Goal: Book appointment/travel/reservation

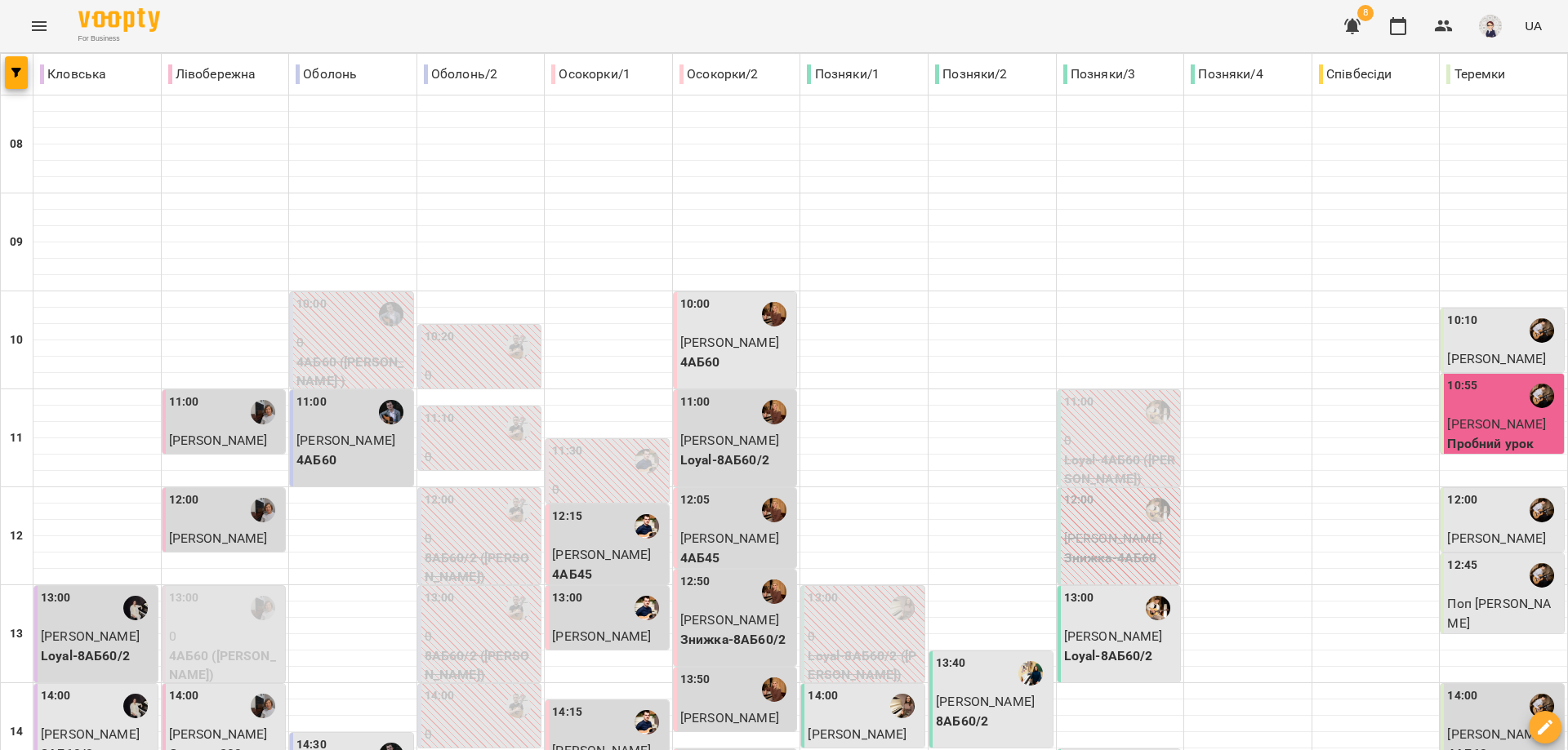
type input "**********"
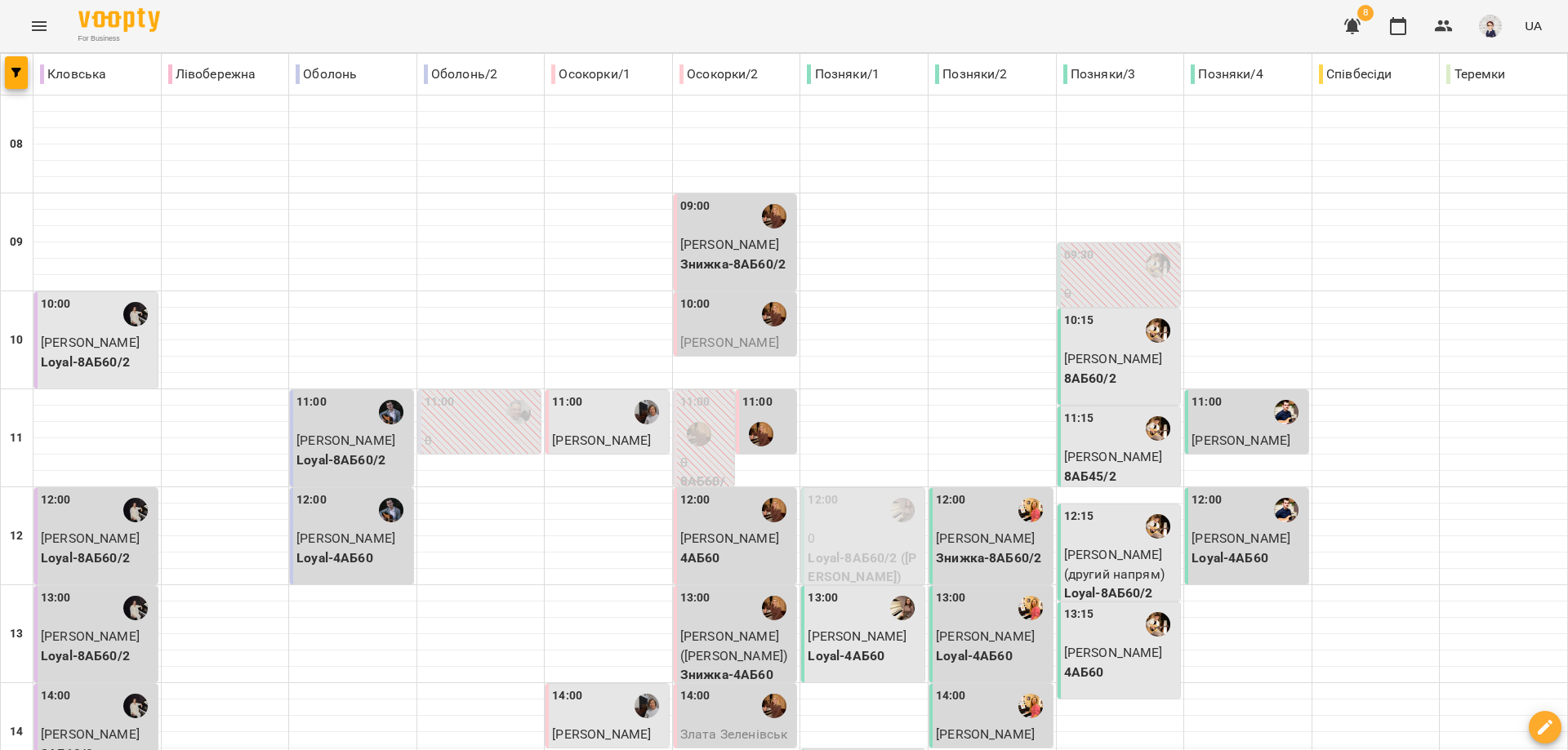
scroll to position [245, 0]
click at [717, 529] on p "[PERSON_NAME]" at bounding box center [738, 538] width 114 height 19
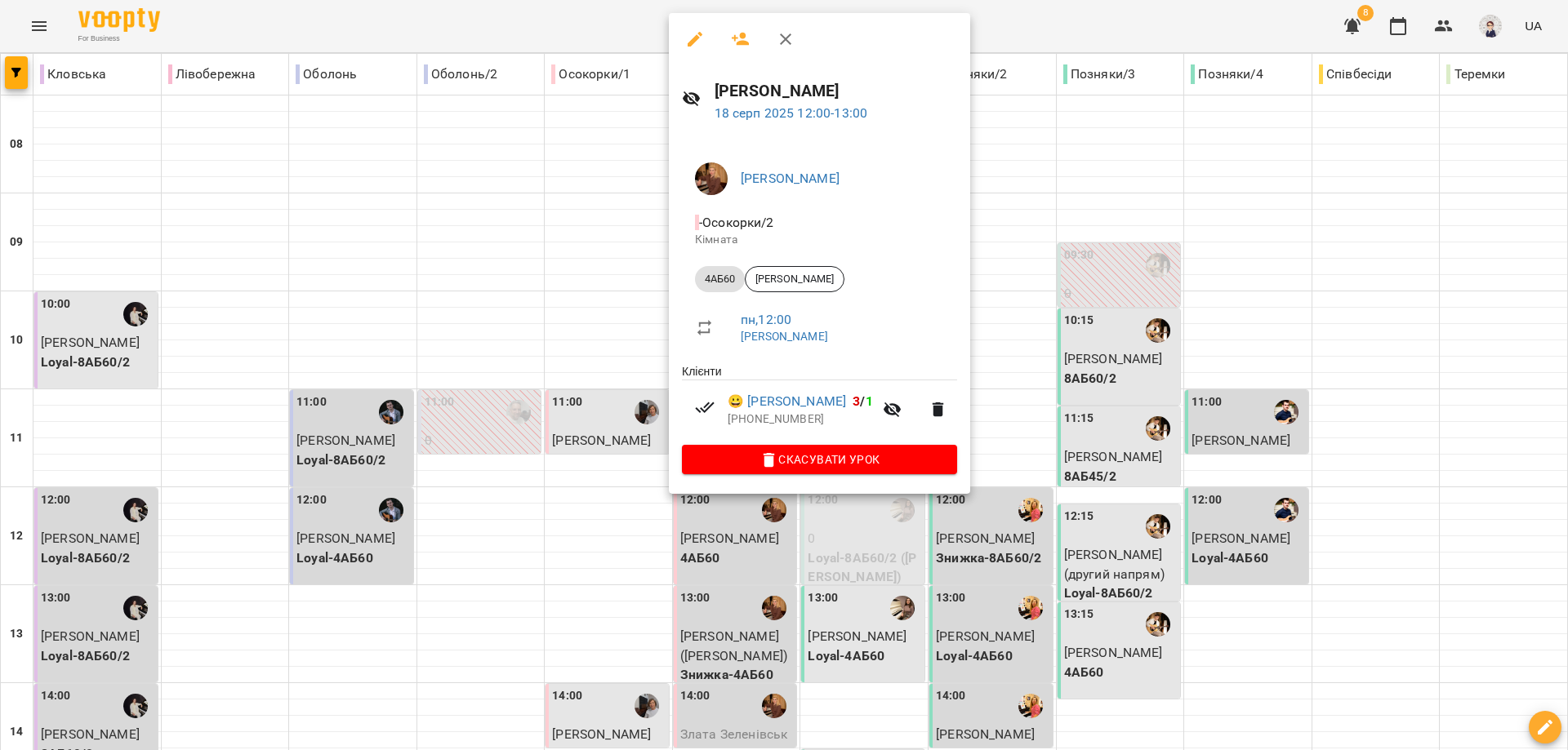
click at [591, 267] on div at bounding box center [784, 375] width 1568 height 750
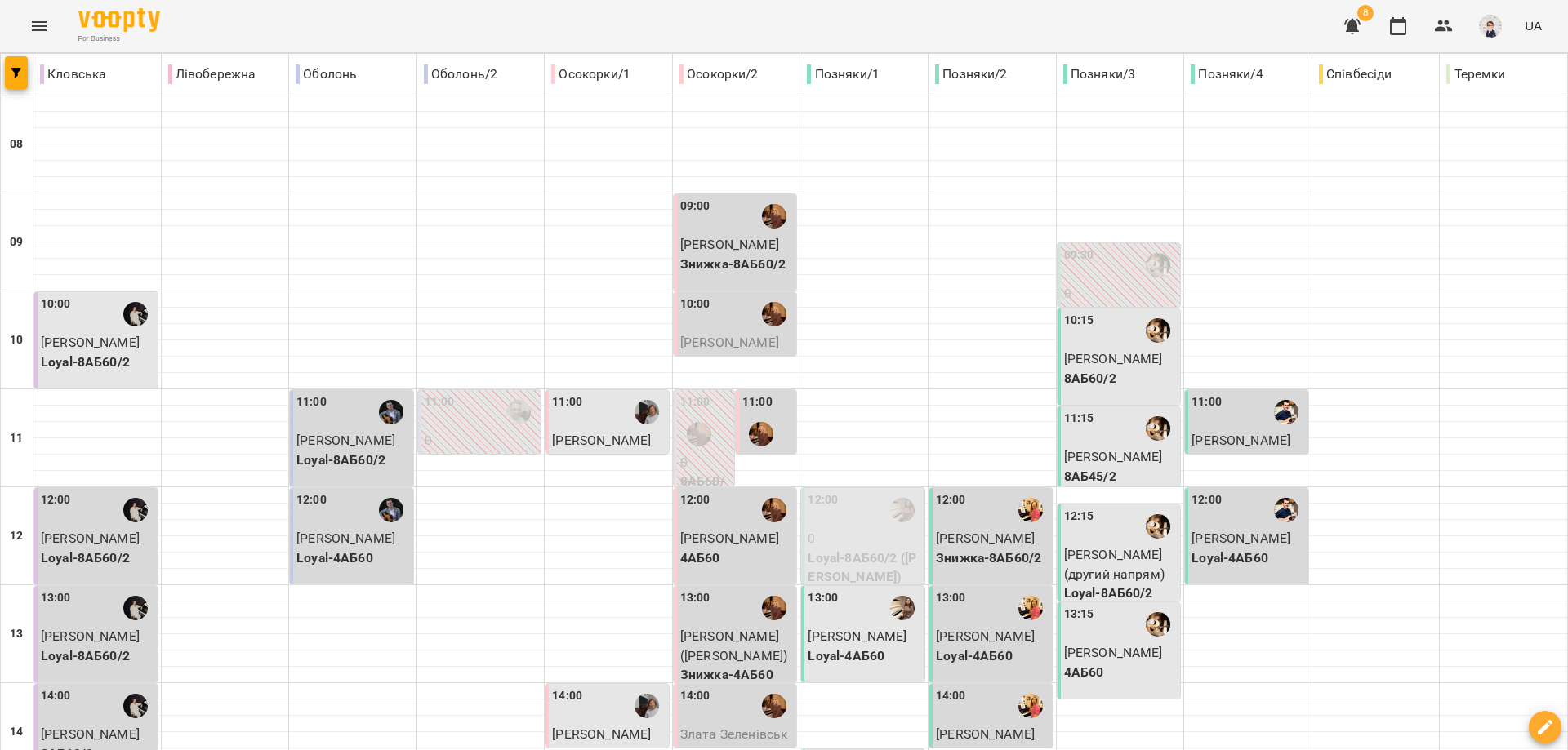
scroll to position [727, 0]
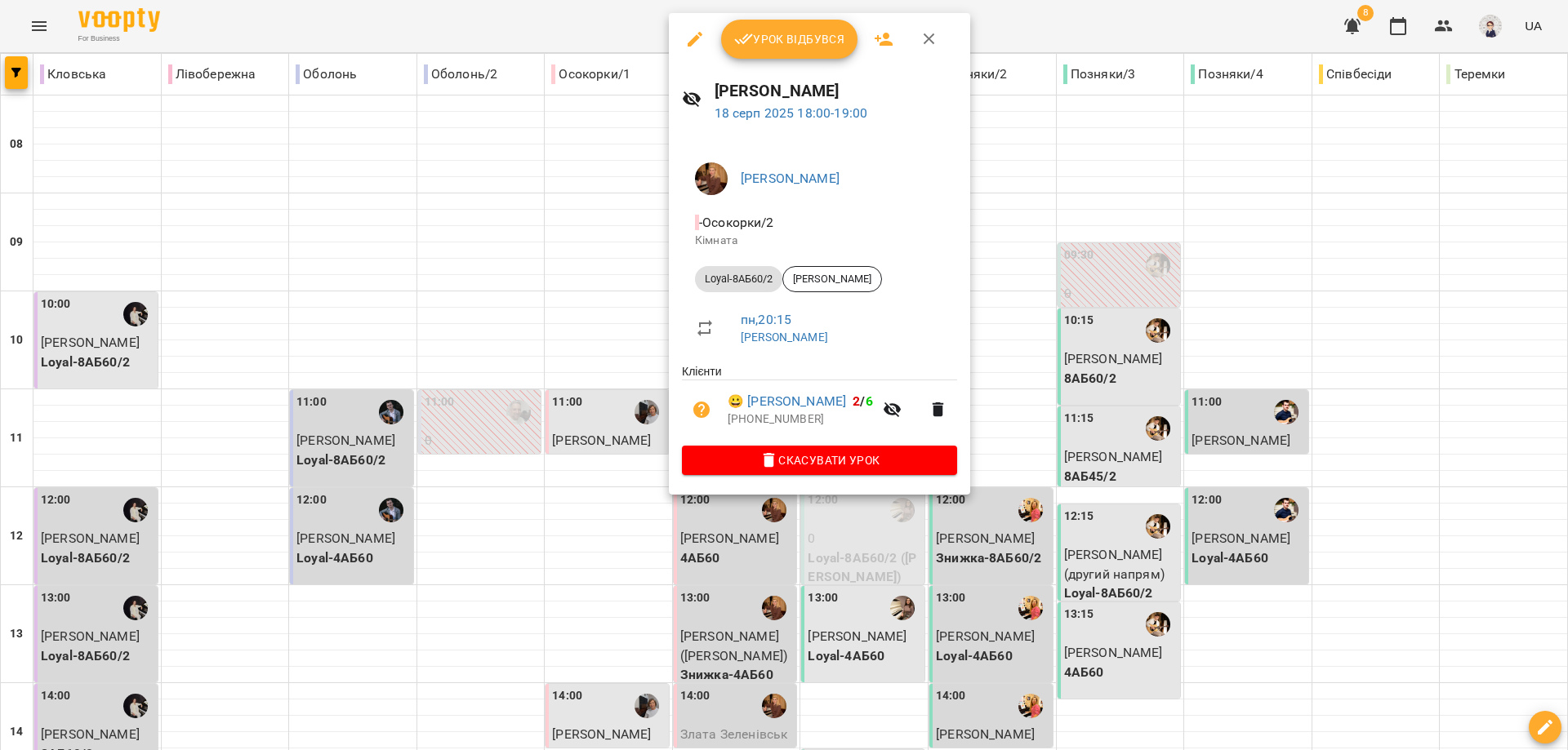
click at [609, 331] on div at bounding box center [784, 375] width 1568 height 750
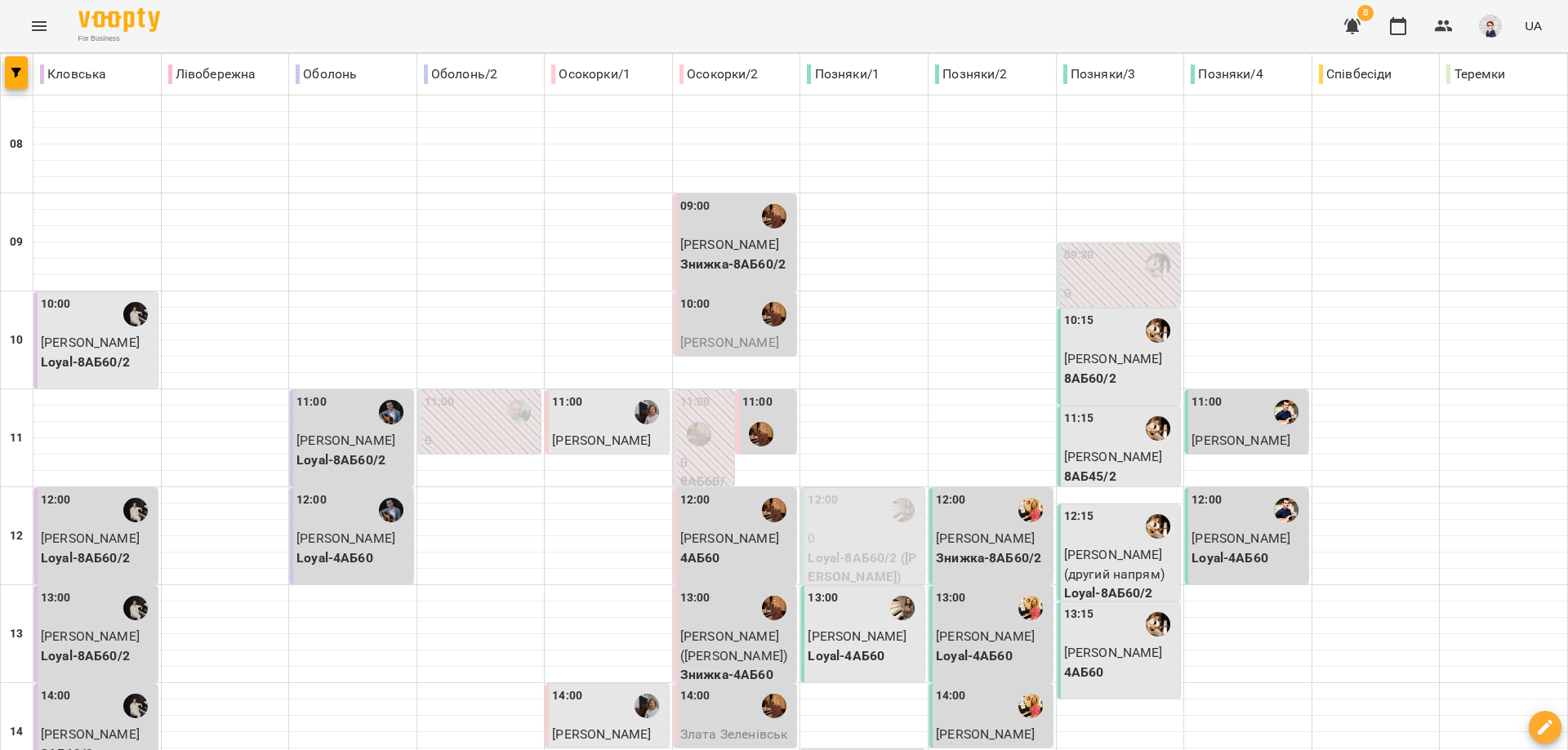
scroll to position [82, 0]
click at [594, 393] on div "11:00" at bounding box center [609, 412] width 114 height 38
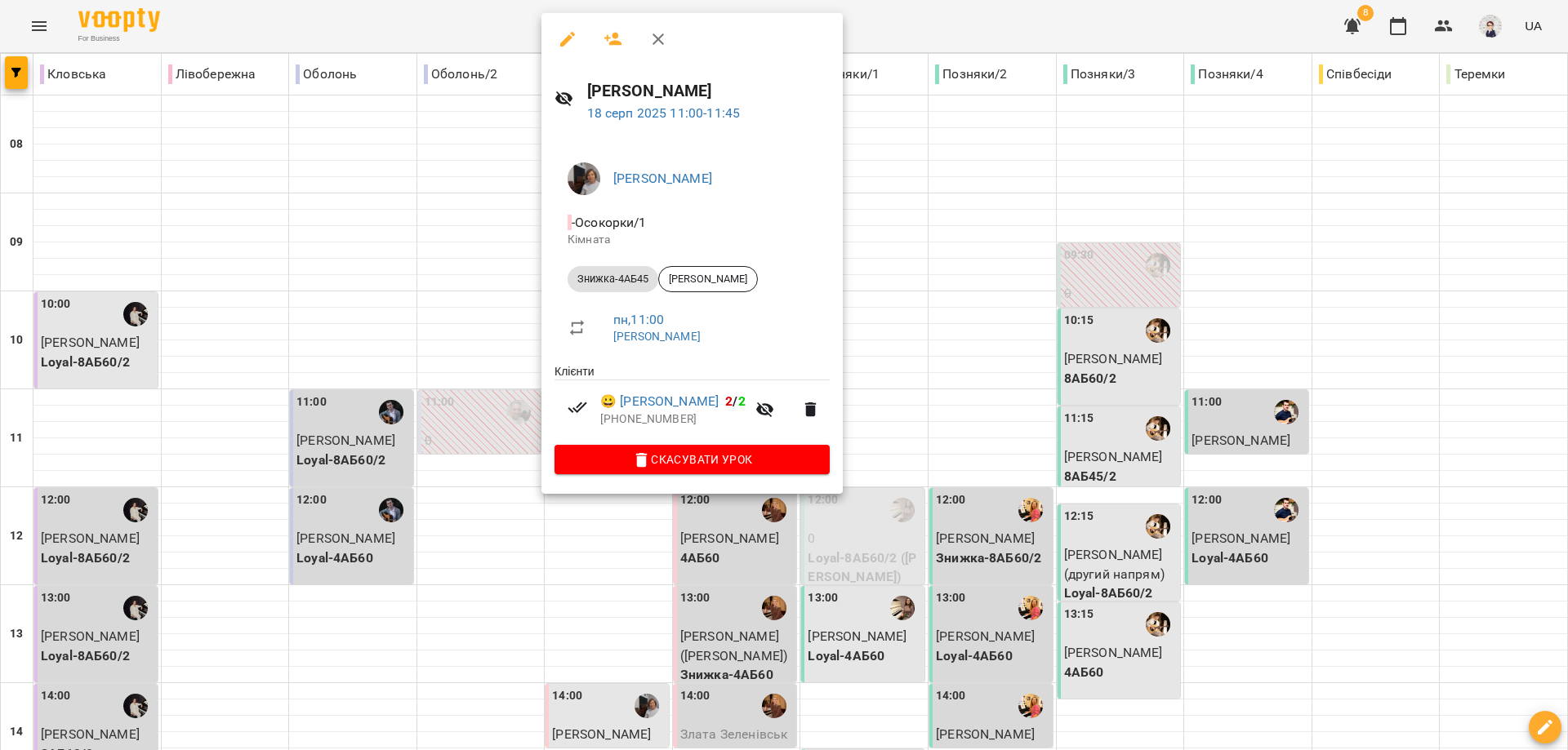
click at [496, 205] on div at bounding box center [784, 375] width 1568 height 750
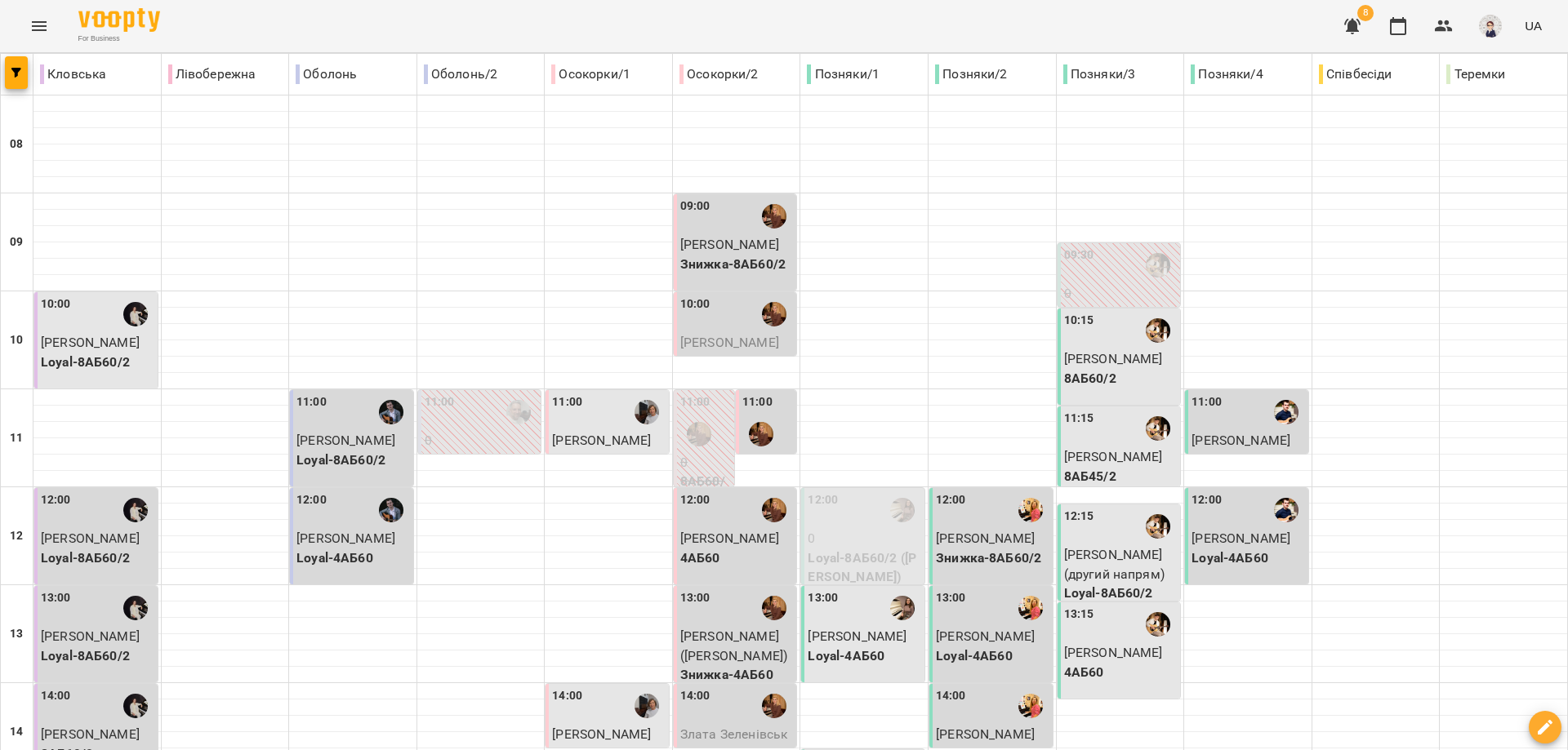
click at [723, 203] on div "09:00 [PERSON_NAME] Знижка-8АБ60/2" at bounding box center [735, 242] width 123 height 96
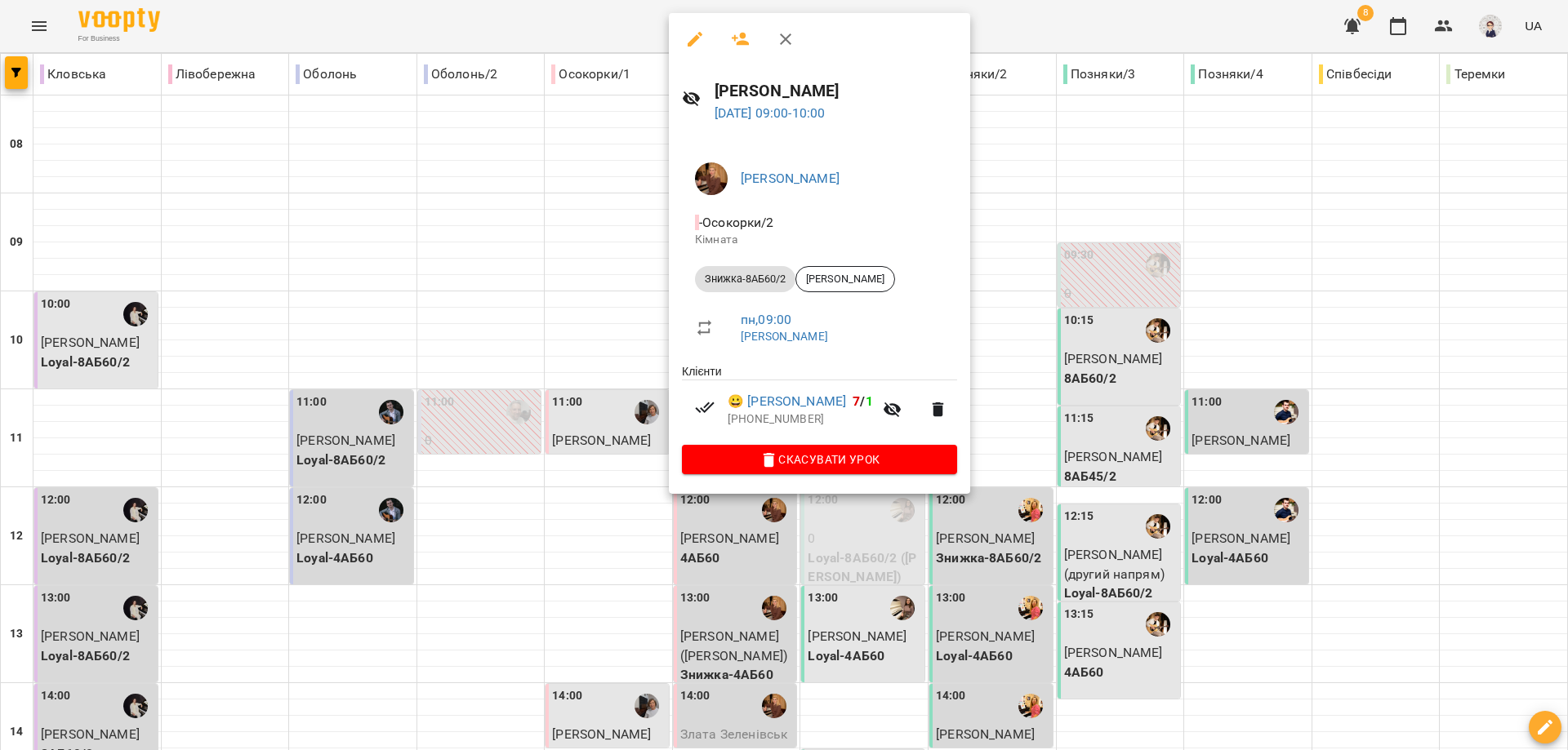
click at [616, 196] on div at bounding box center [784, 375] width 1568 height 750
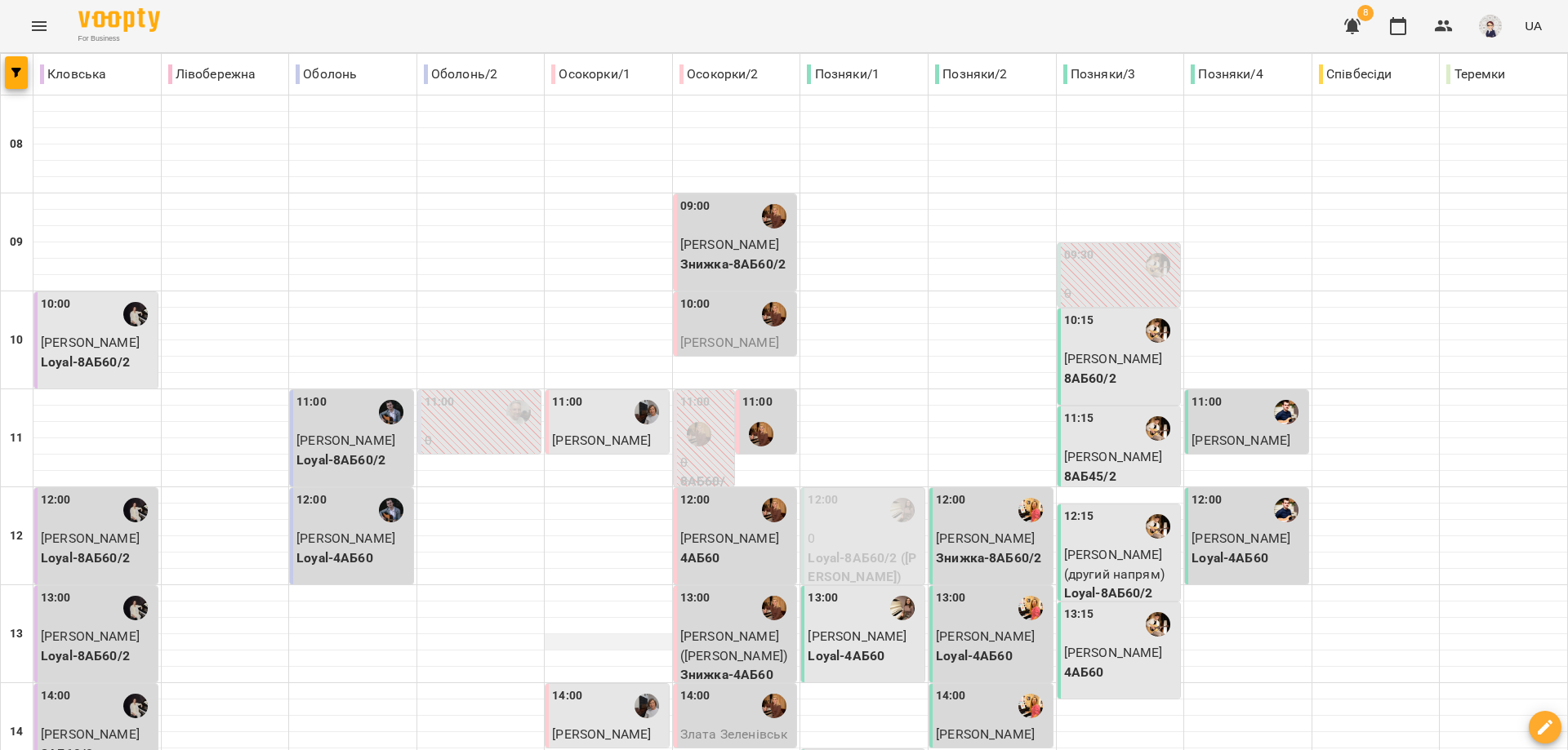
scroll to position [326, 0]
click at [594, 687] on div "14:00" at bounding box center [609, 706] width 114 height 38
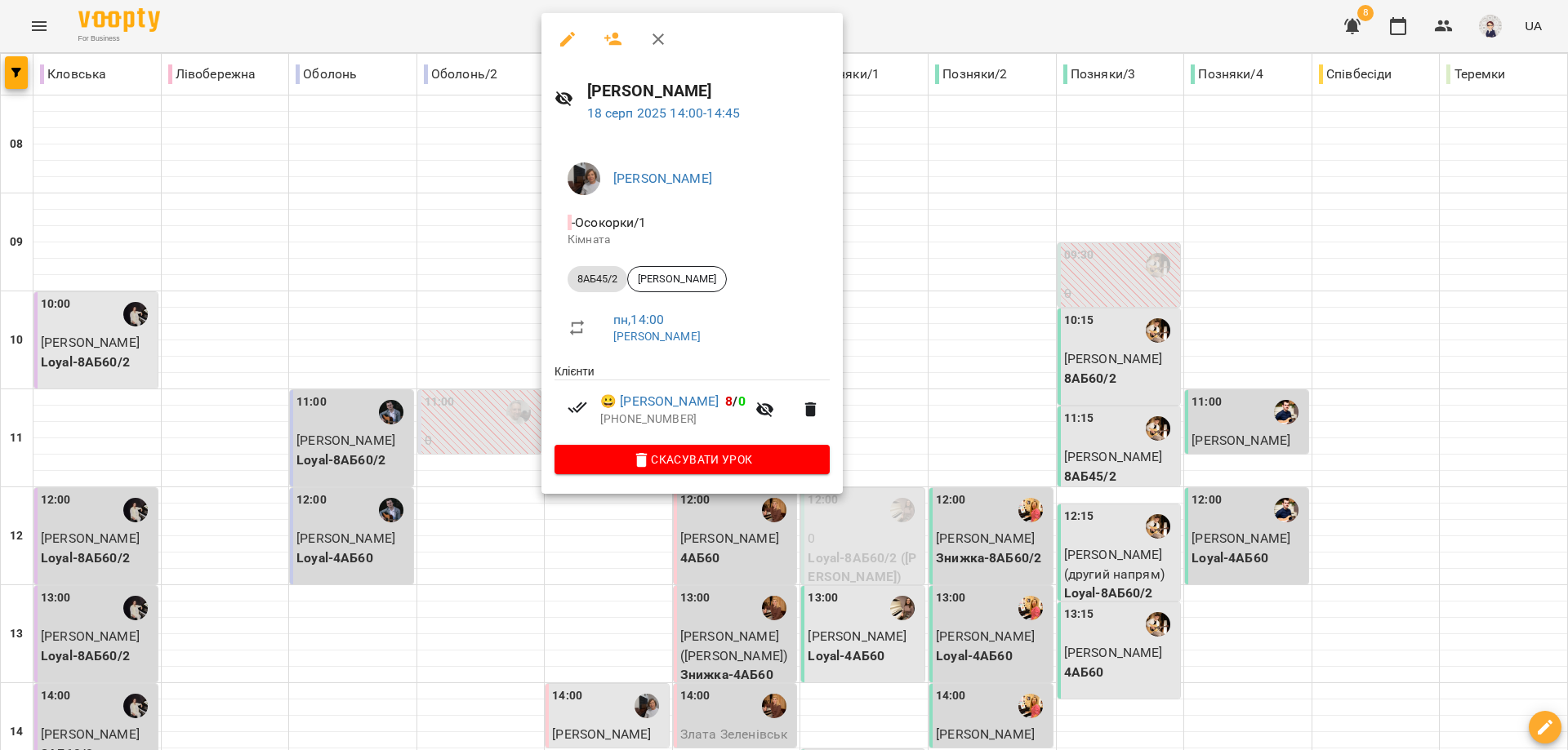
click at [471, 327] on div at bounding box center [784, 375] width 1568 height 750
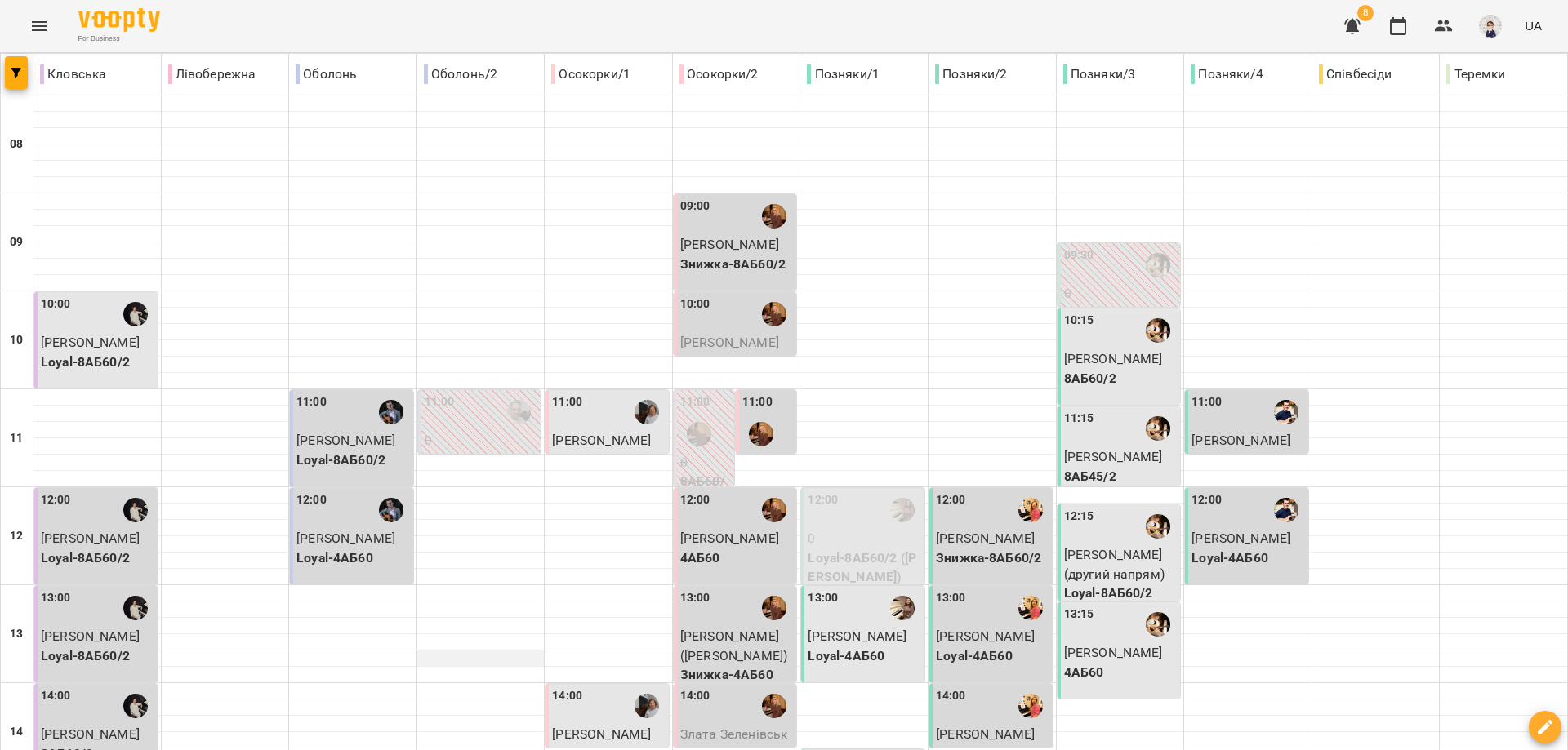
scroll to position [490, 0]
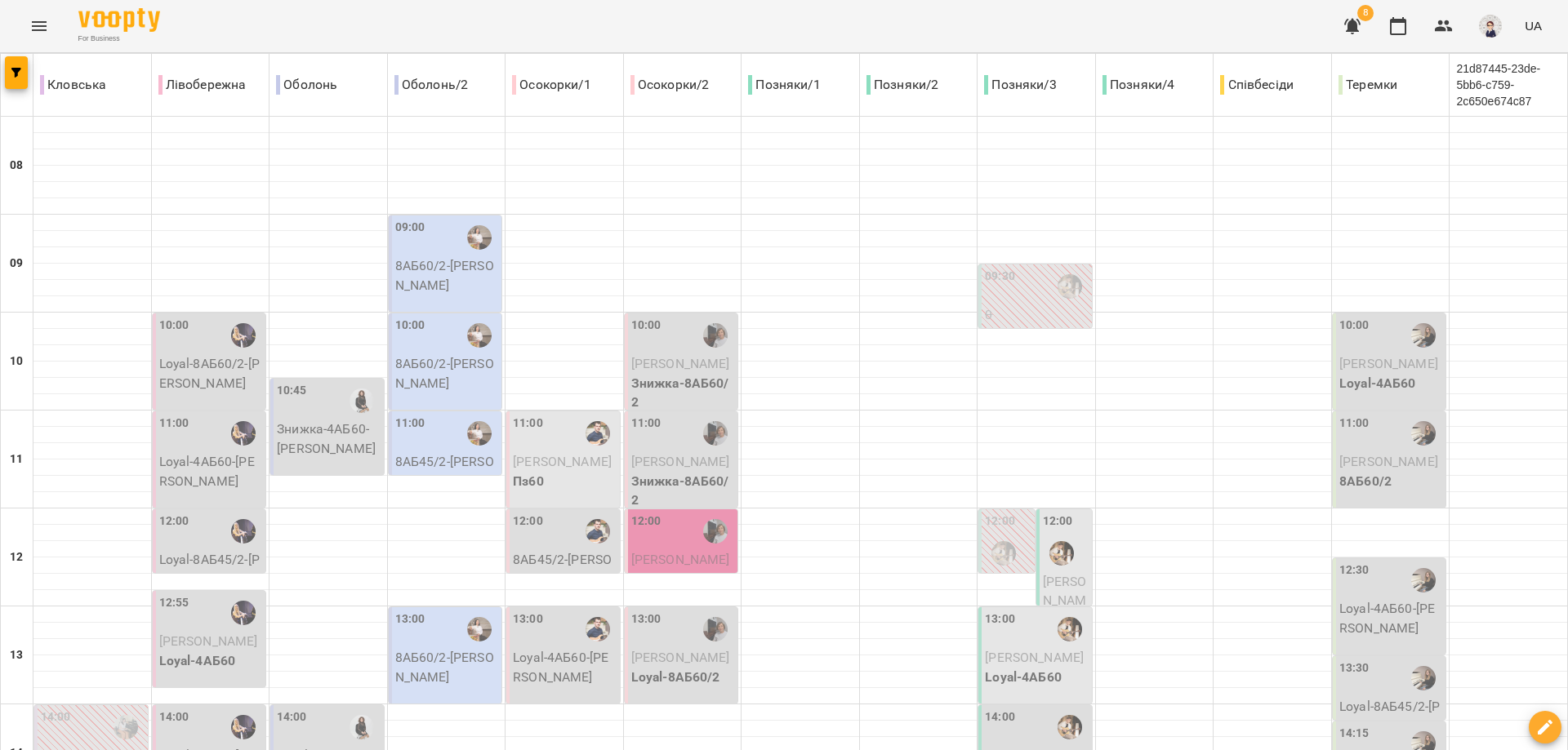
click at [553, 470] on span "[PERSON_NAME]" at bounding box center [563, 461] width 99 height 16
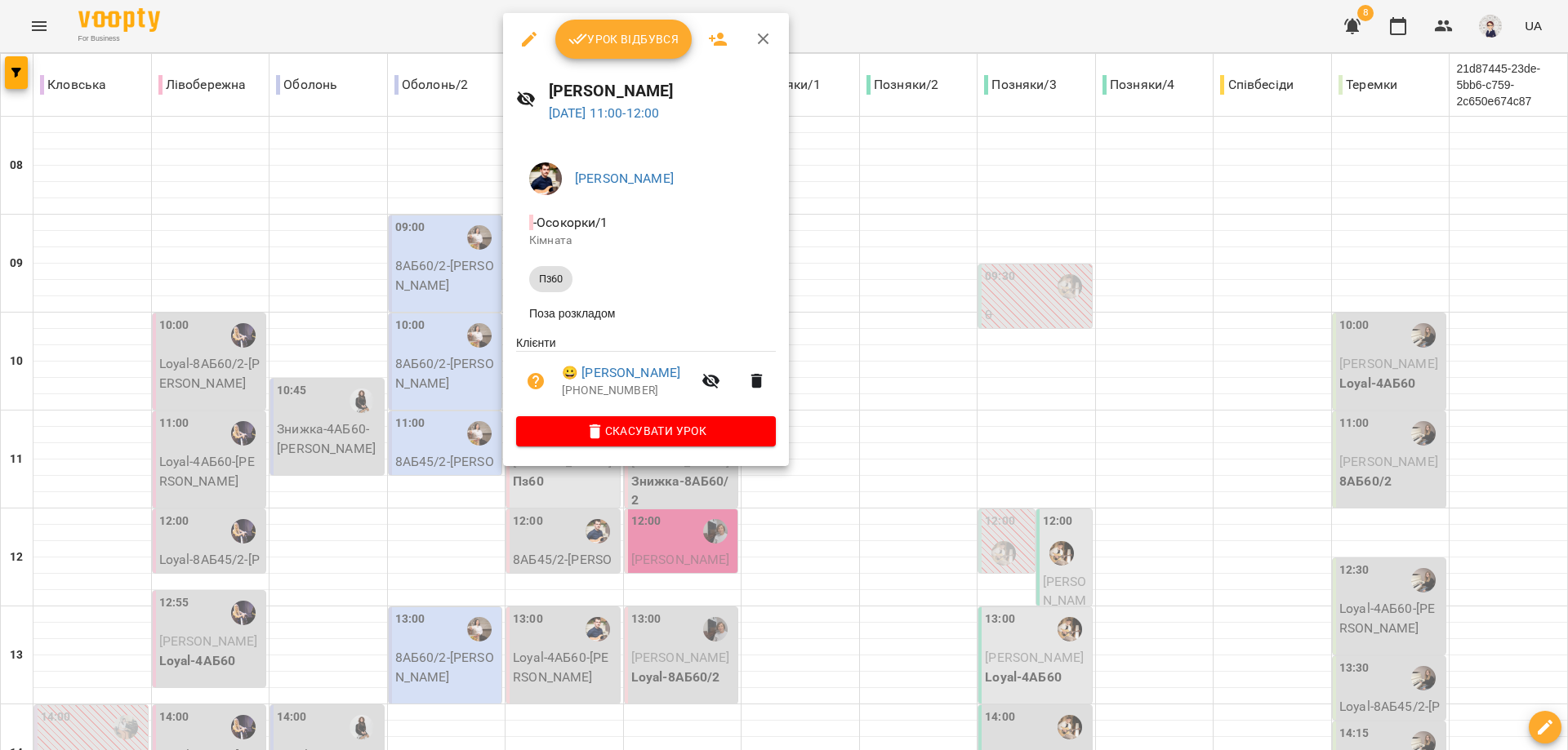
click at [873, 301] on div at bounding box center [784, 375] width 1568 height 750
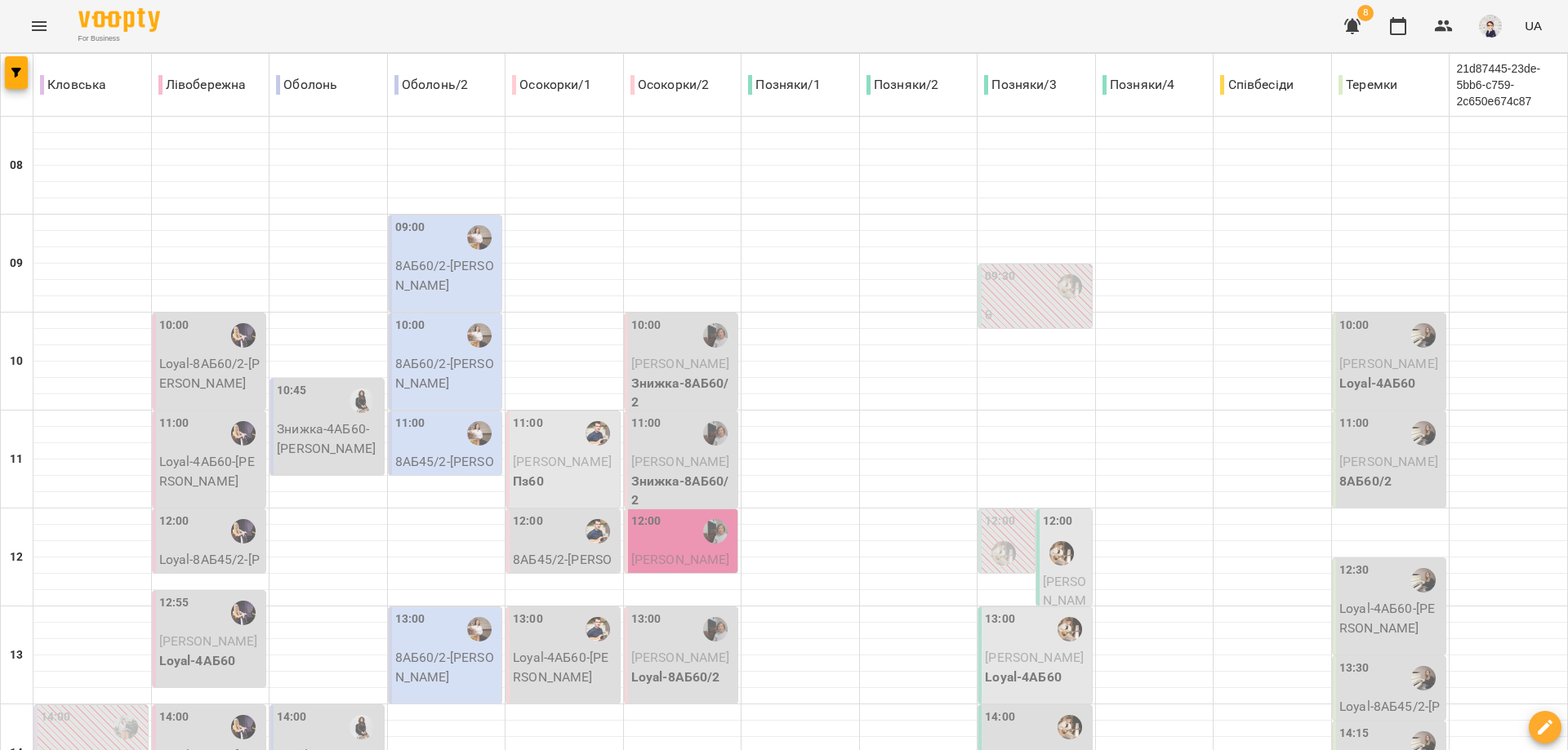
click at [666, 374] on p "[PERSON_NAME]" at bounding box center [683, 363] width 104 height 19
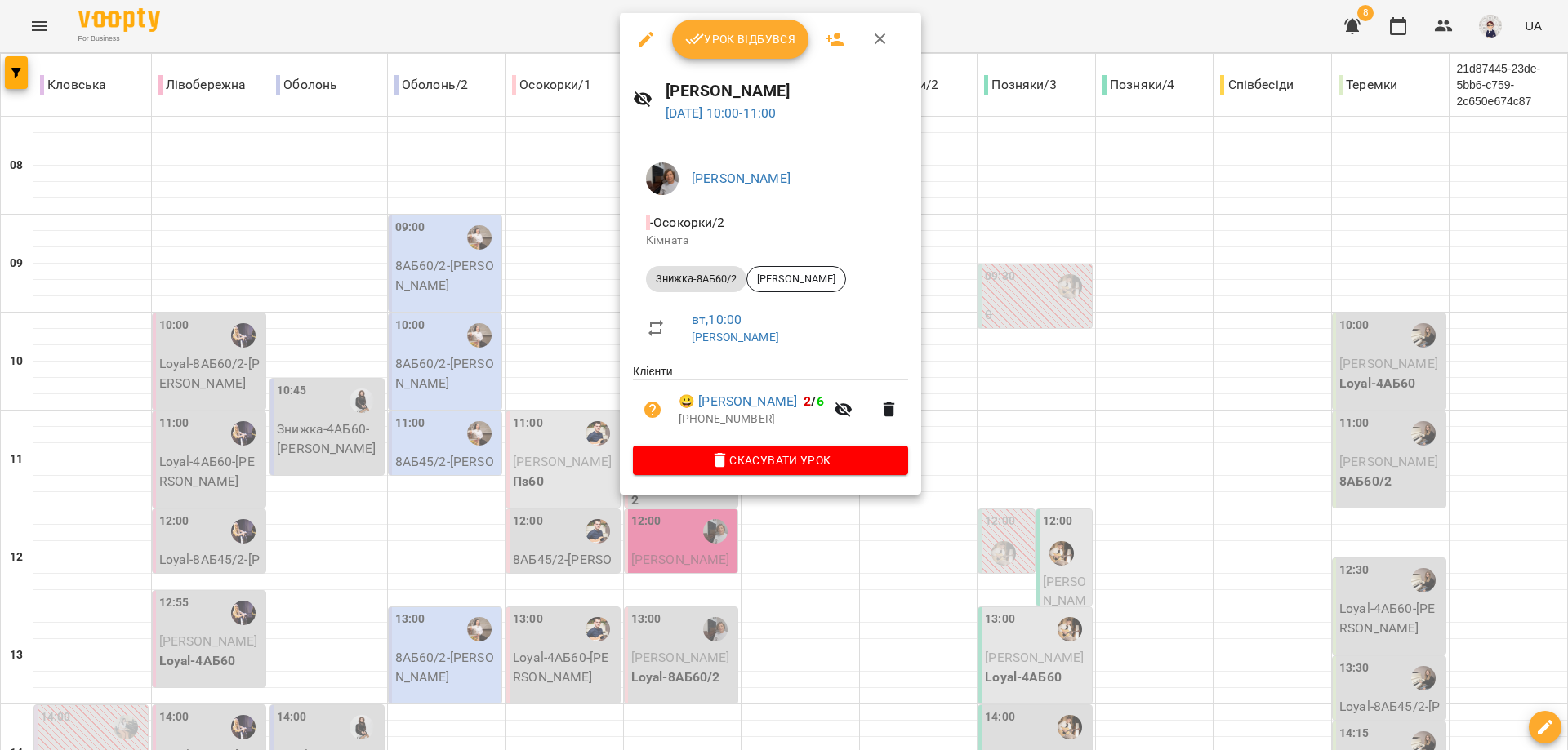
click at [577, 278] on div at bounding box center [784, 375] width 1568 height 750
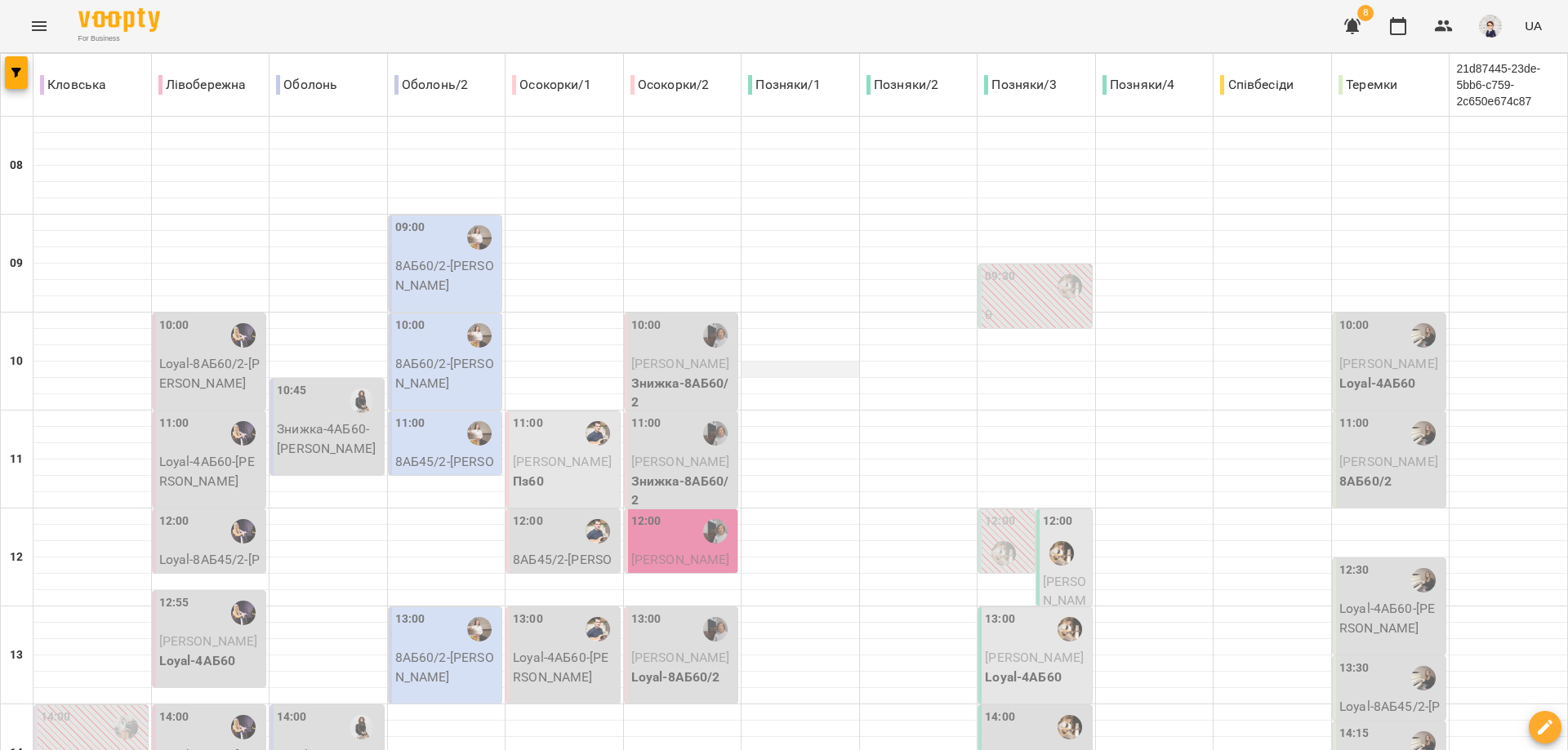
scroll to position [245, 0]
click at [661, 650] on span "[PERSON_NAME]" at bounding box center [681, 657] width 99 height 16
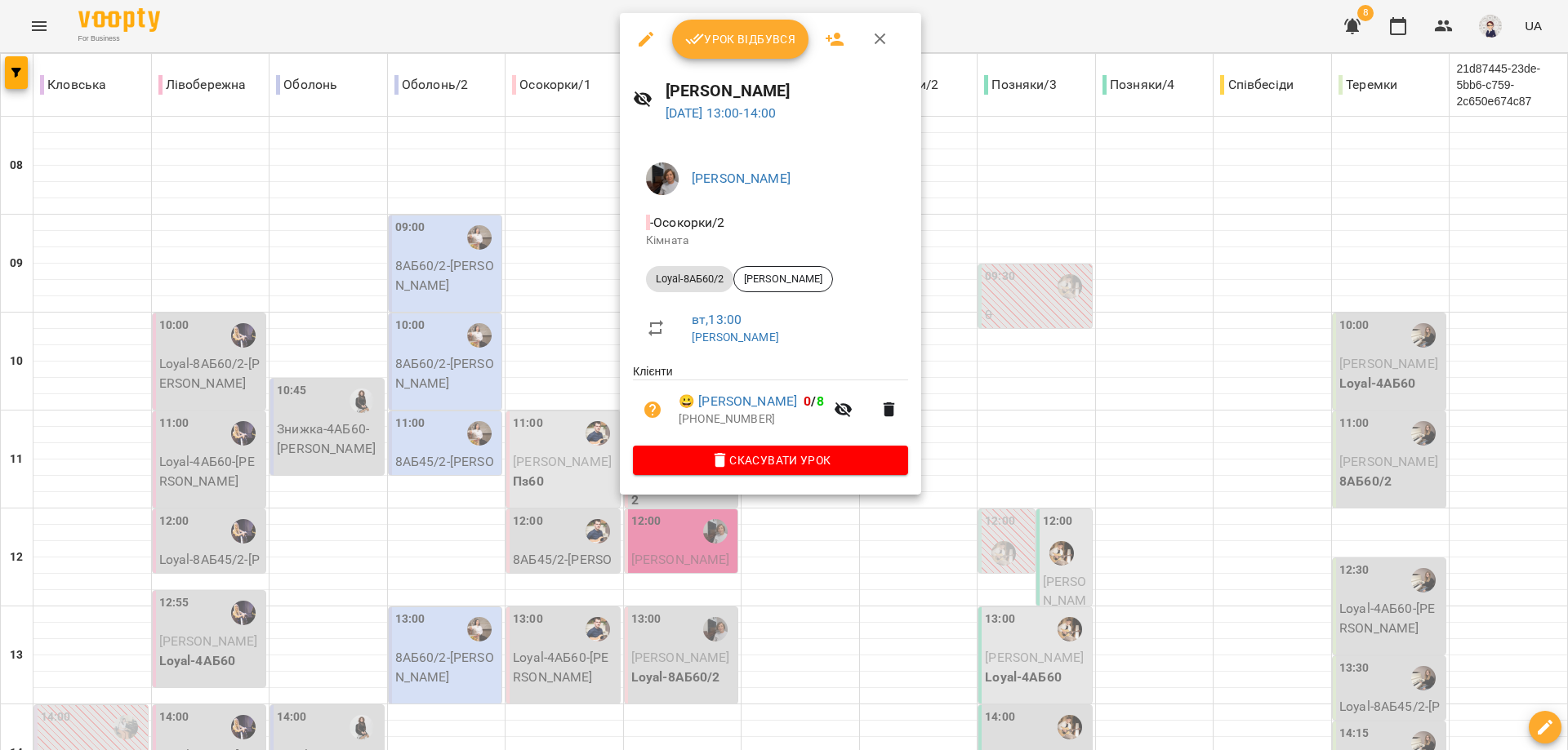
click at [805, 552] on div at bounding box center [784, 375] width 1568 height 750
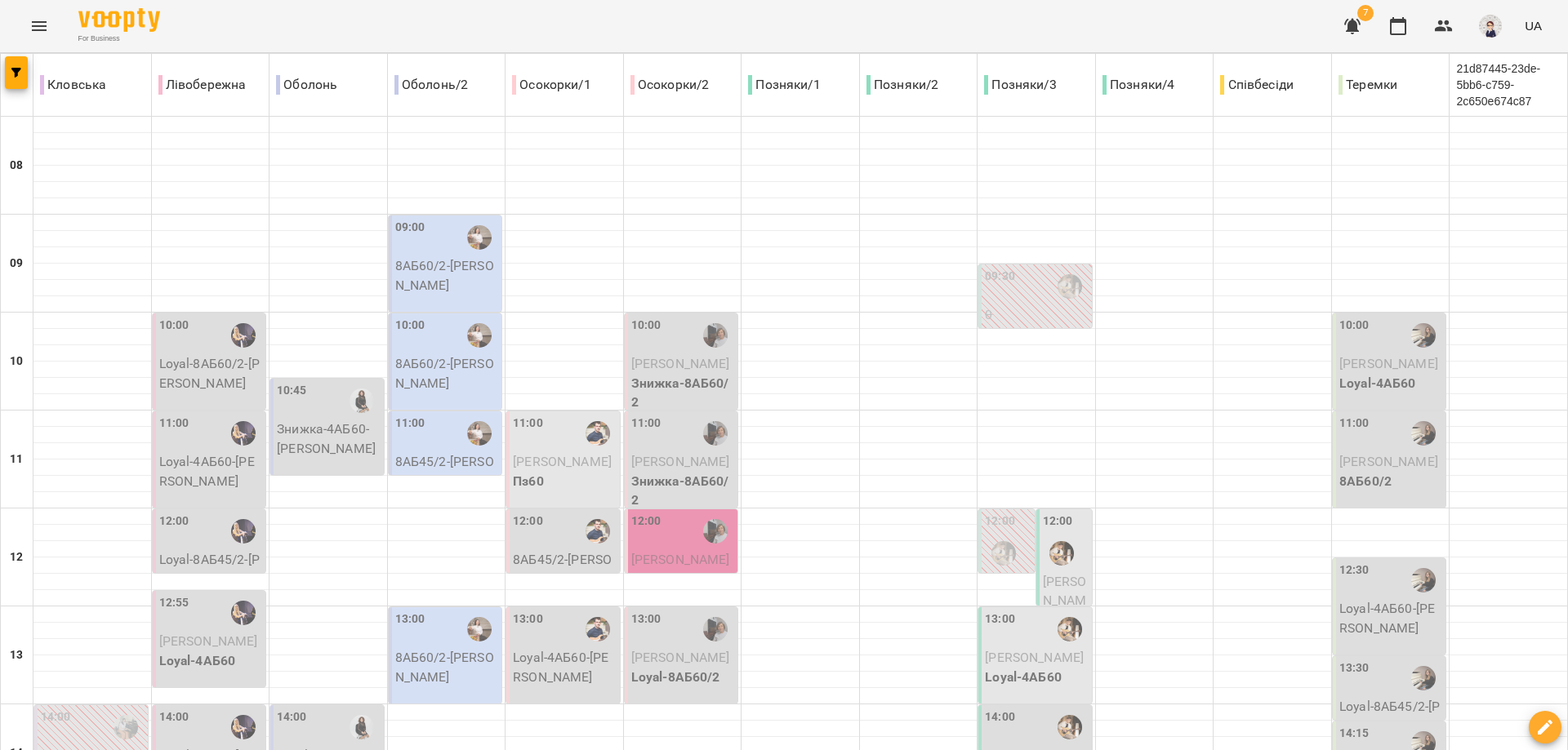
click at [663, 454] on span "[PERSON_NAME]" at bounding box center [681, 461] width 99 height 16
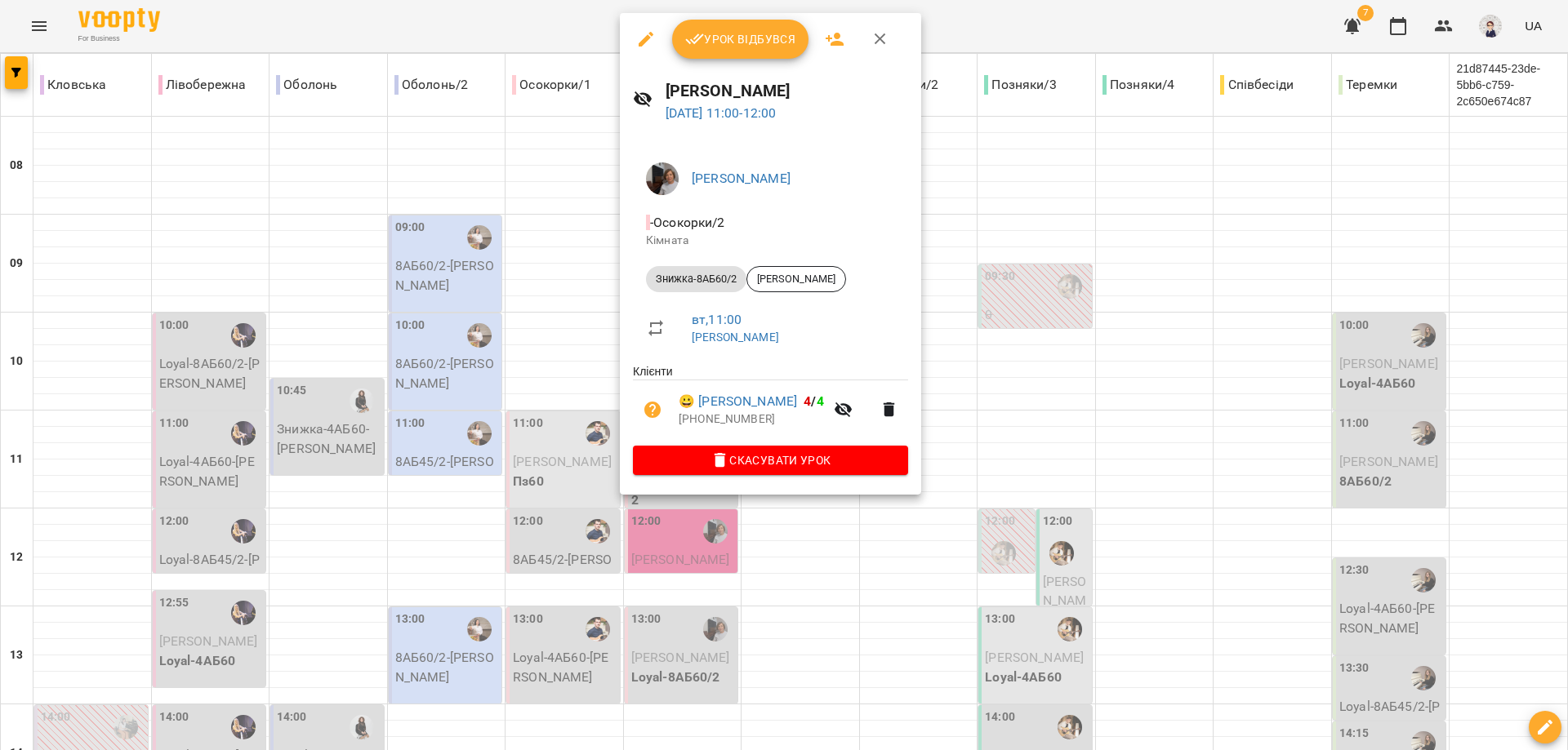
click at [764, 551] on div at bounding box center [784, 375] width 1568 height 750
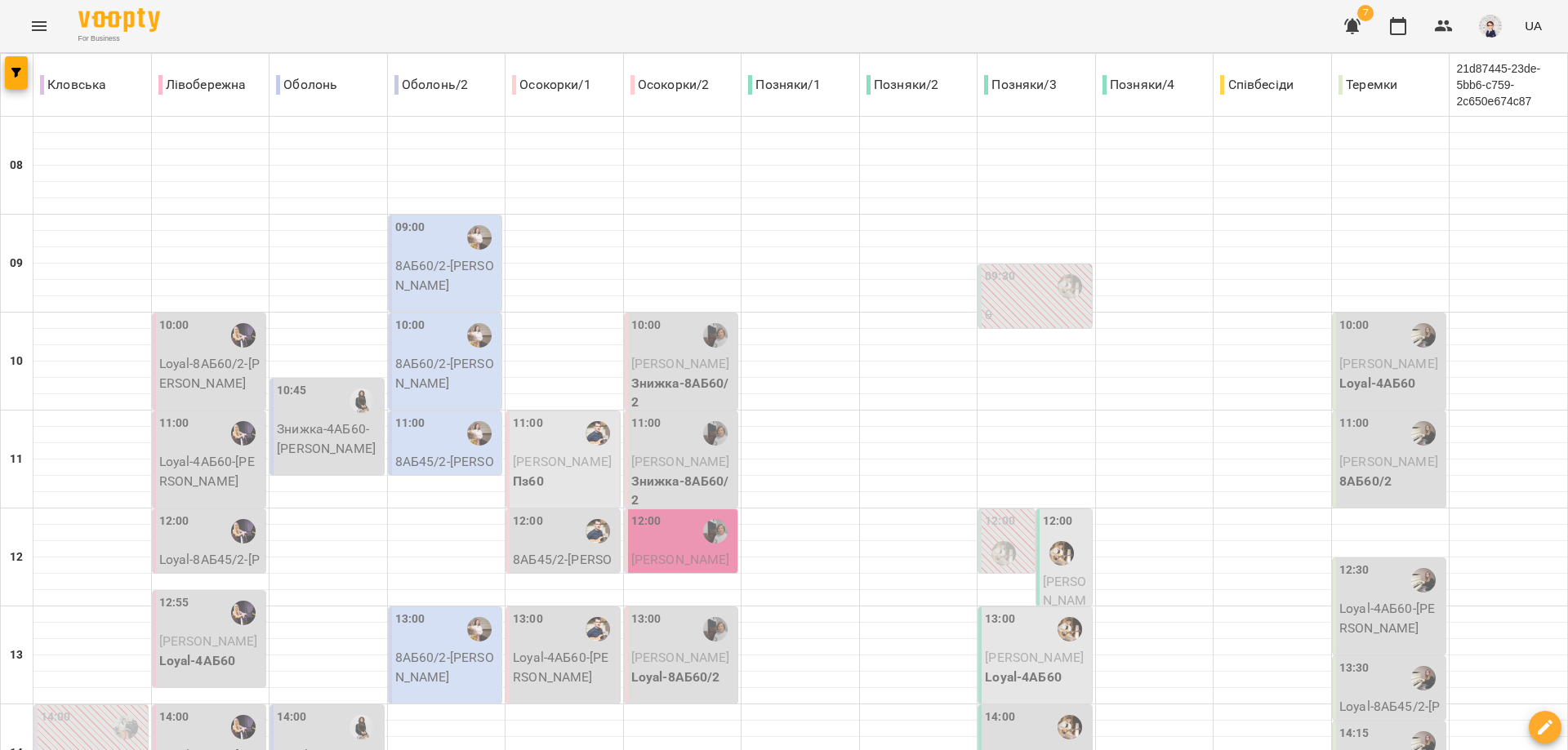
scroll to position [82, 0]
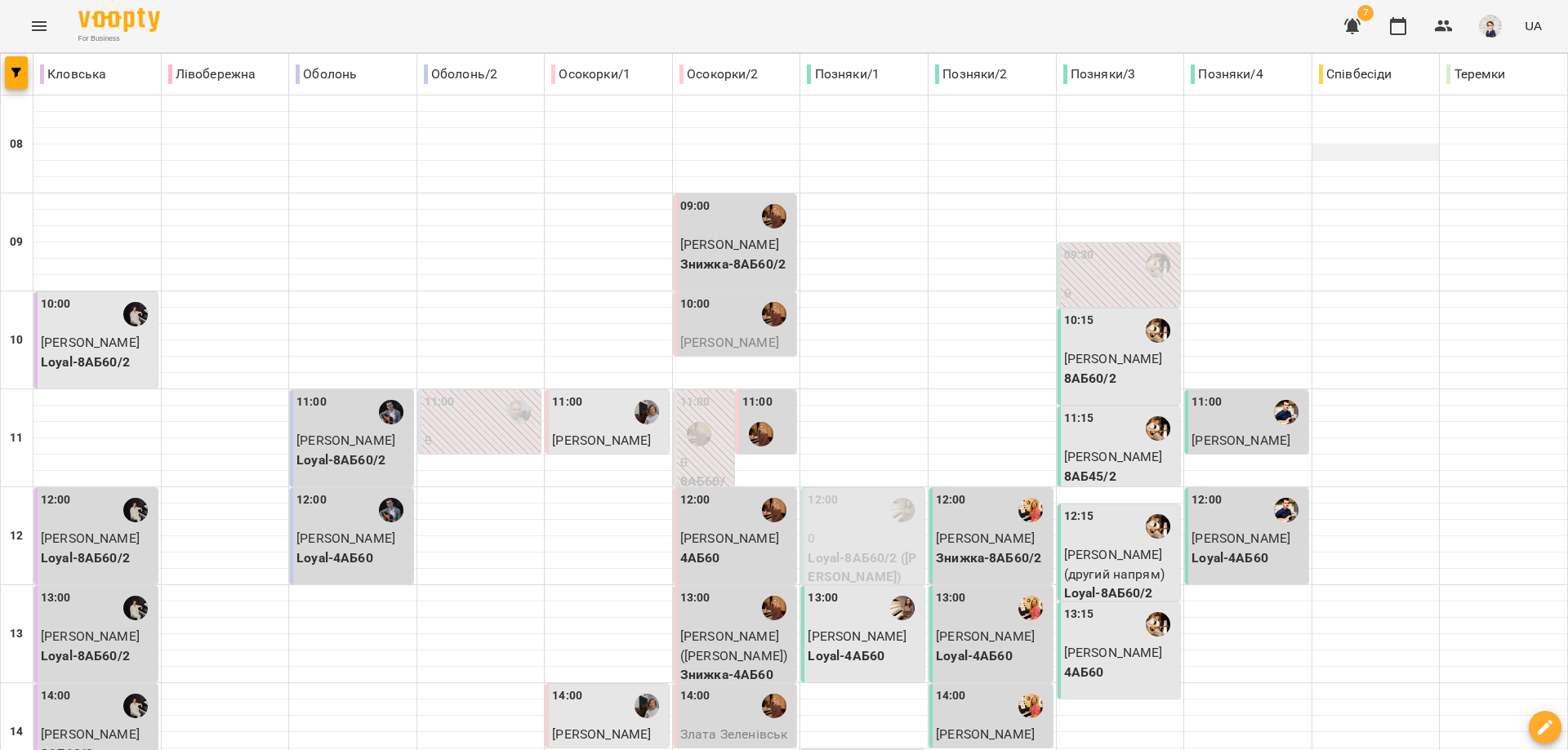
scroll to position [0, 0]
